Goal: Complete application form

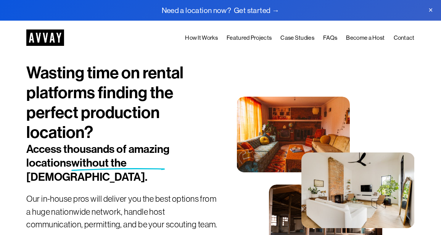
click at [216, 10] on link at bounding box center [220, 10] width 441 height 21
